Goal: Information Seeking & Learning: Learn about a topic

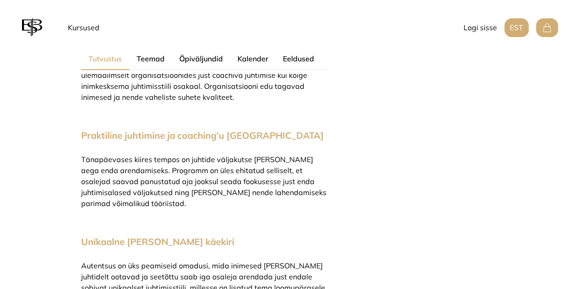
scroll to position [779, 0]
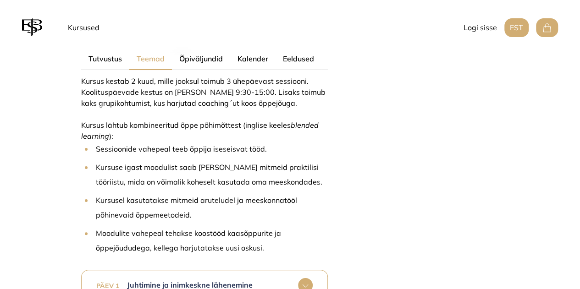
scroll to position [608, 0]
click at [312, 278] on rect at bounding box center [305, 285] width 15 height 15
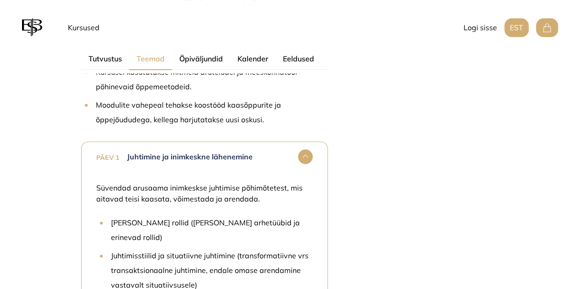
scroll to position [792, 0]
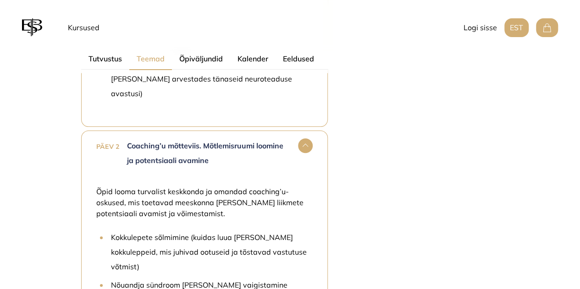
scroll to position [1021, 0]
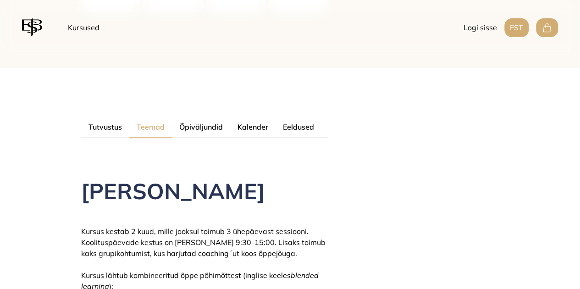
scroll to position [379, 0]
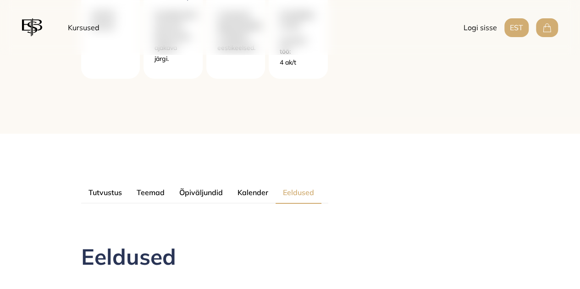
click at [275, 182] on button "Eeldused" at bounding box center [298, 193] width 46 height 22
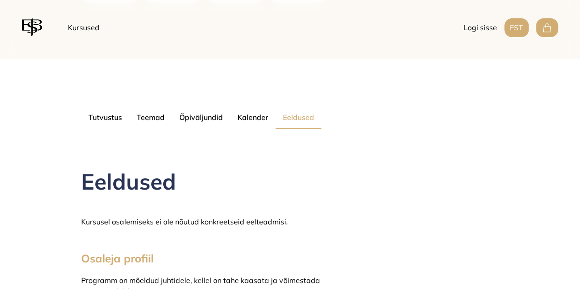
scroll to position [425, 0]
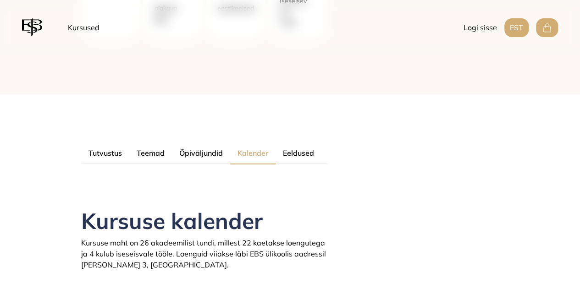
click at [230, 142] on button "Kalender" at bounding box center [252, 153] width 45 height 22
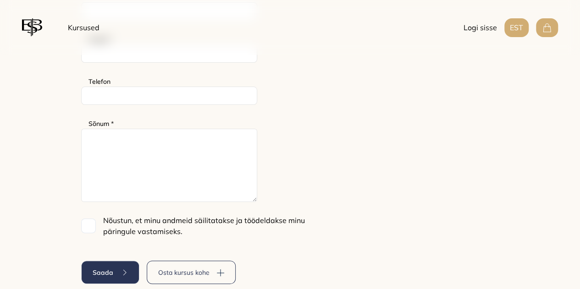
scroll to position [1305, 0]
